Goal: Task Accomplishment & Management: Complete application form

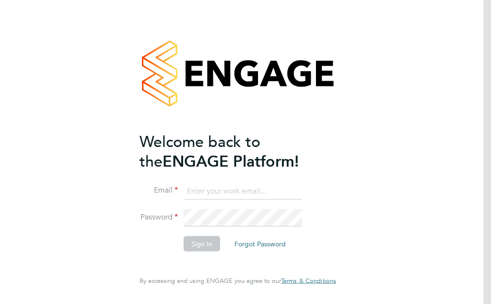
type input "[EMAIL_ADDRESS][DOMAIN_NAME]"
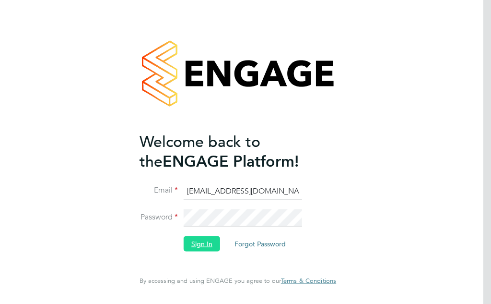
click at [205, 243] on button "Sign In" at bounding box center [202, 243] width 36 height 15
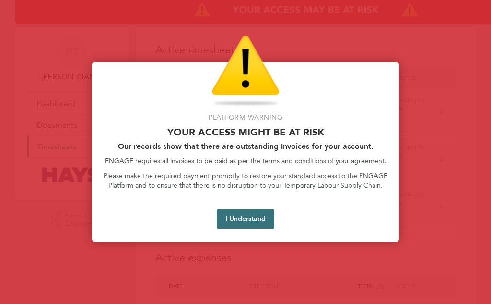
click at [246, 216] on button "I Understand" at bounding box center [246, 218] width 58 height 19
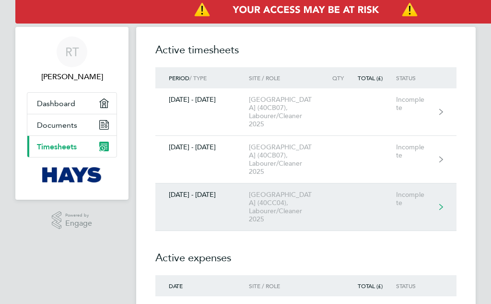
click at [200, 199] on div "23 - 29 Aug 2025" at bounding box center [202, 195] width 94 height 8
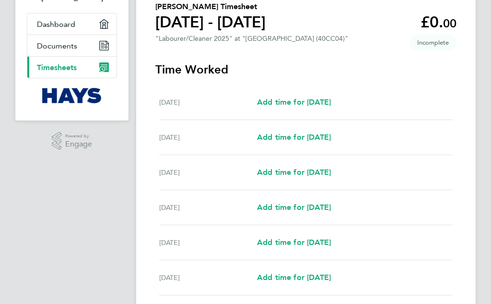
scroll to position [96, 0]
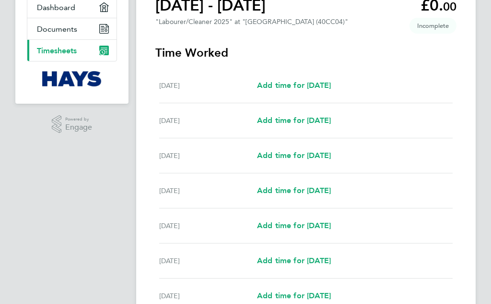
click at [179, 192] on div "Tue 26 Aug" at bounding box center [208, 191] width 98 height 12
click at [315, 191] on span "Add time for Tue 26 Aug" at bounding box center [294, 190] width 74 height 9
select select "30"
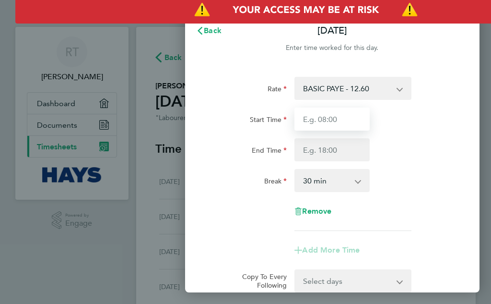
click at [359, 121] on input "Start Time" at bounding box center [332, 118] width 75 height 23
type input "07:30"
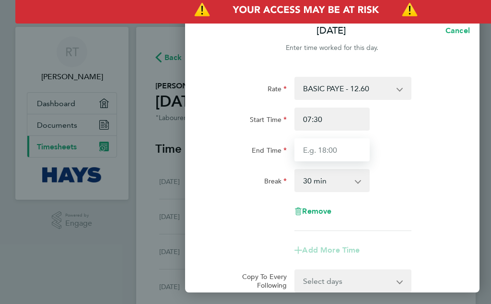
click at [333, 152] on input "End Time" at bounding box center [332, 149] width 75 height 23
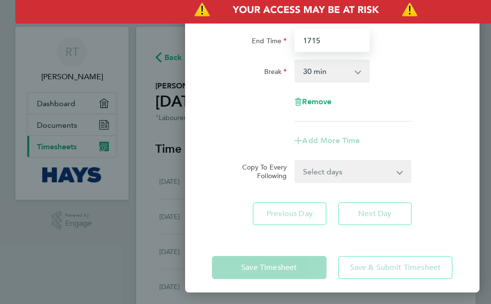
scroll to position [115, 0]
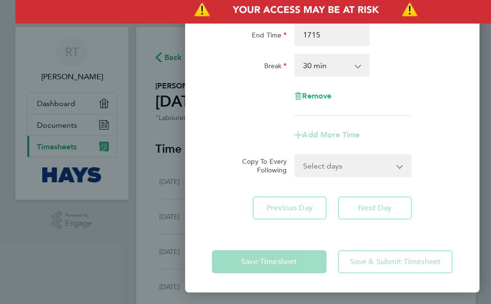
type input "17:15"
click at [379, 208] on div "Rate BASIC PAYE - 12.60 PAYE OT - 18.90 Start Time 07:30 End Time 17:15 Break 0…" at bounding box center [332, 90] width 295 height 281
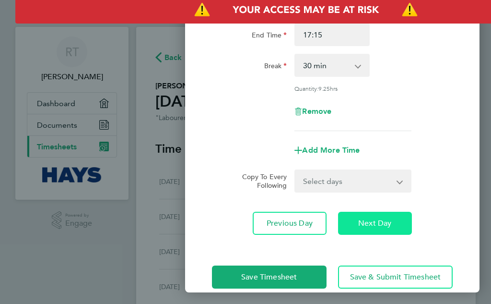
click at [374, 215] on button "Next Day" at bounding box center [375, 223] width 74 height 23
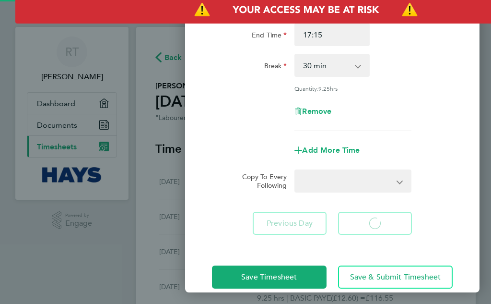
select select "30"
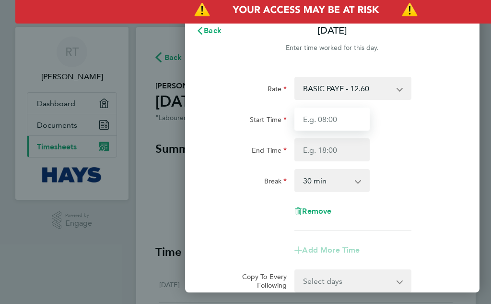
click at [337, 119] on input "Start Time" at bounding box center [332, 118] width 75 height 23
type input "07:30"
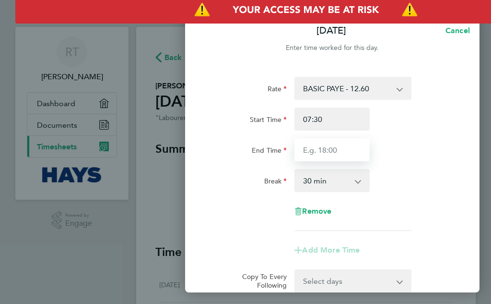
click at [334, 152] on input "End Time" at bounding box center [332, 149] width 75 height 23
type input "16:00"
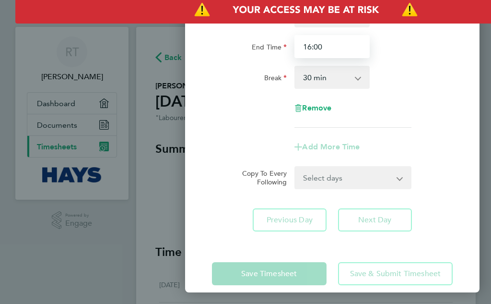
scroll to position [115, 0]
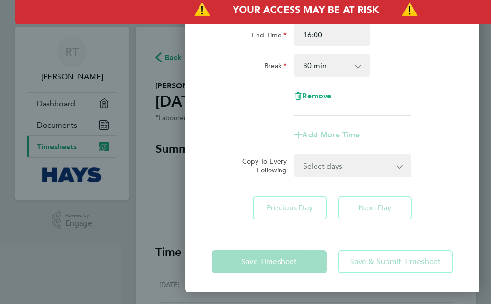
click at [379, 207] on div "Rate BASIC PAYE - 12.60 PAYE OT - 18.90 Start Time 07:30 End Time 16:00 Break 0…" at bounding box center [332, 90] width 295 height 281
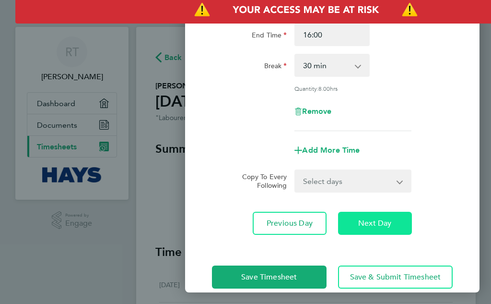
click at [375, 218] on span "Next Day" at bounding box center [374, 223] width 33 height 10
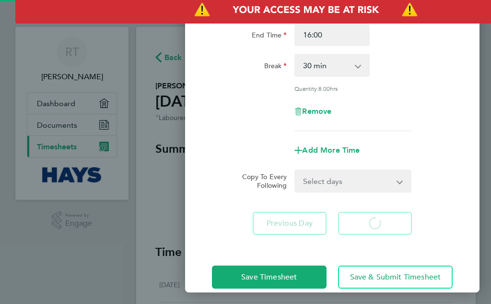
select select "30"
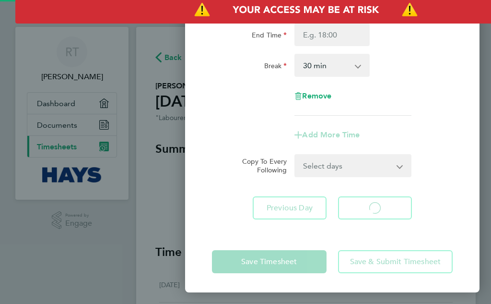
select select "30"
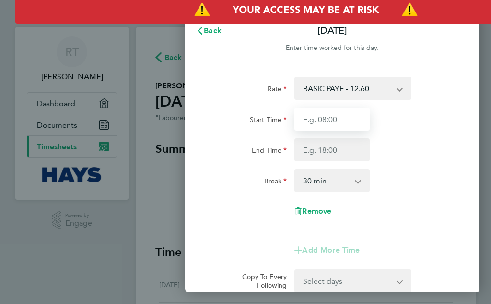
click at [335, 115] on input "Start Time" at bounding box center [332, 118] width 75 height 23
type input "07:30"
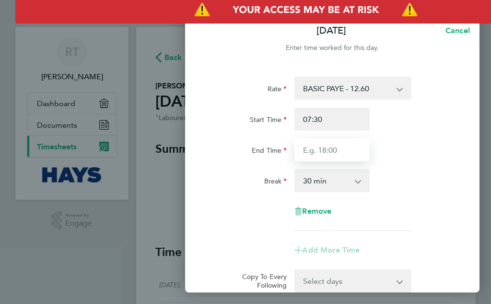
click at [342, 149] on input "End Time" at bounding box center [332, 149] width 75 height 23
type input "16:00"
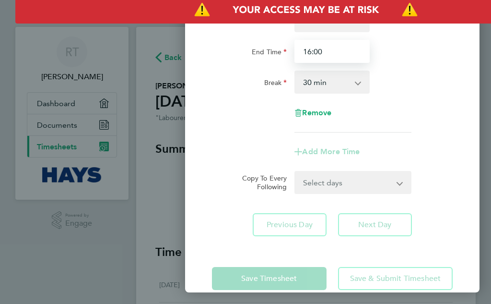
scroll to position [115, 0]
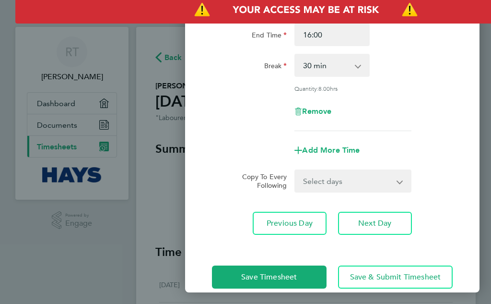
click at [370, 204] on div "Rate BASIC PAYE - 12.60 PAYE OT - 18.90 Start Time 07:30 End Time 16:00 Break 0…" at bounding box center [332, 98] width 295 height 296
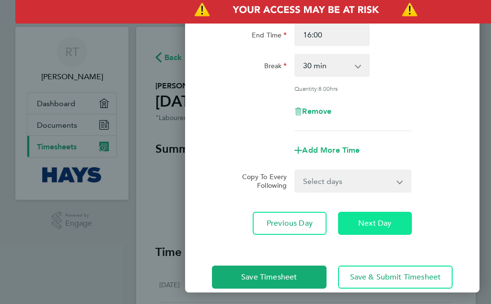
click at [375, 220] on span "Next Day" at bounding box center [374, 223] width 33 height 10
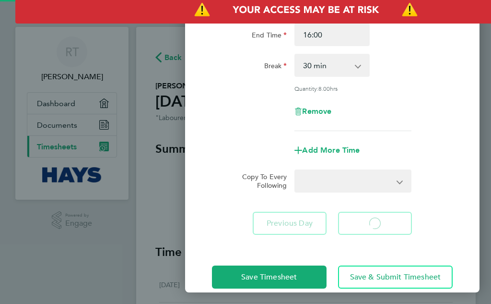
scroll to position [92, 0]
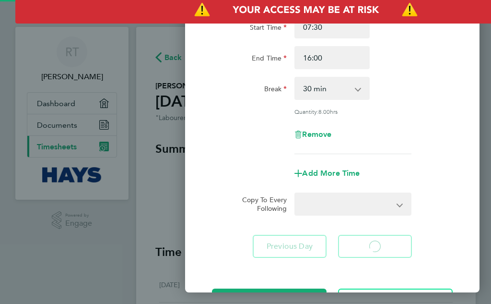
select select "30"
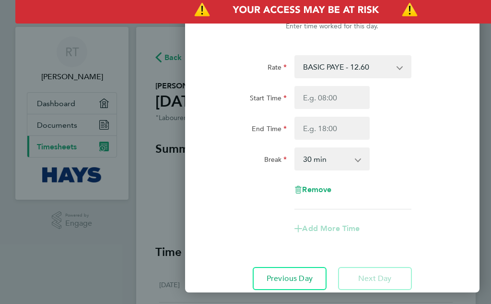
scroll to position [0, 0]
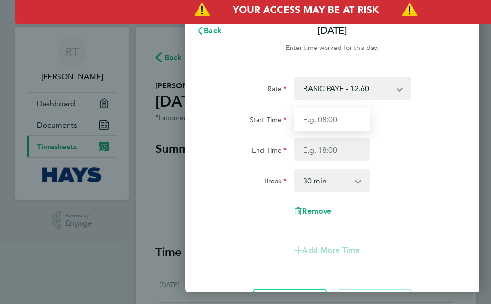
click at [327, 120] on input "Start Time" at bounding box center [332, 118] width 75 height 23
type input "07:30"
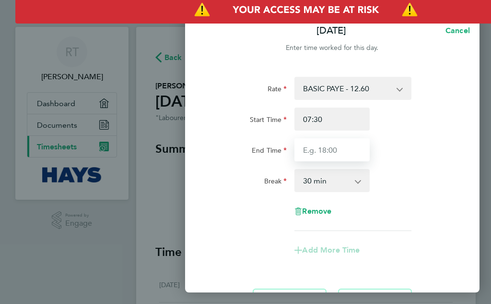
click at [330, 150] on input "End Time" at bounding box center [332, 149] width 75 height 23
type input "16:00"
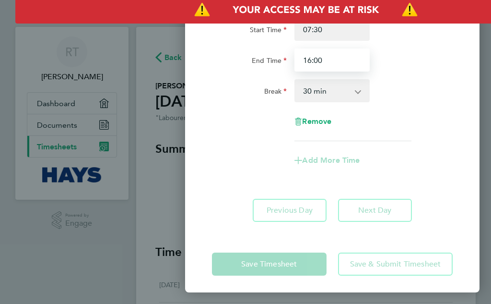
scroll to position [92, 0]
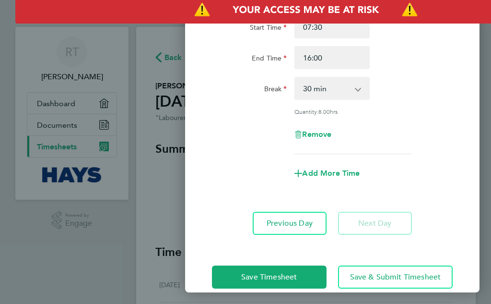
click at [382, 260] on div "Save Timesheet Save & Submit Timesheet" at bounding box center [332, 276] width 295 height 61
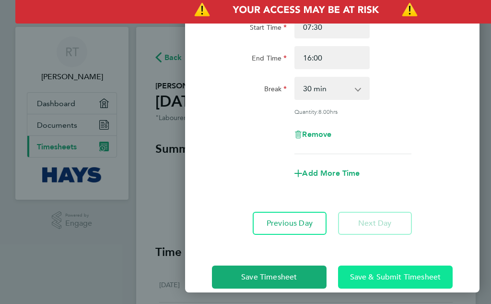
click at [390, 272] on span "Save & Submit Timesheet" at bounding box center [395, 277] width 91 height 10
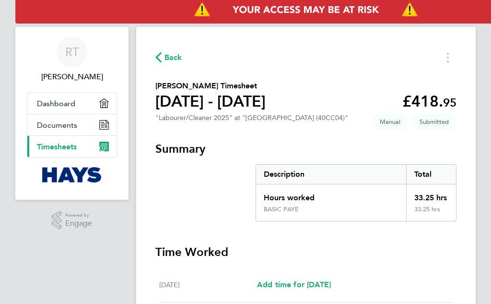
scroll to position [0, 106]
